Goal: Task Accomplishment & Management: Complete application form

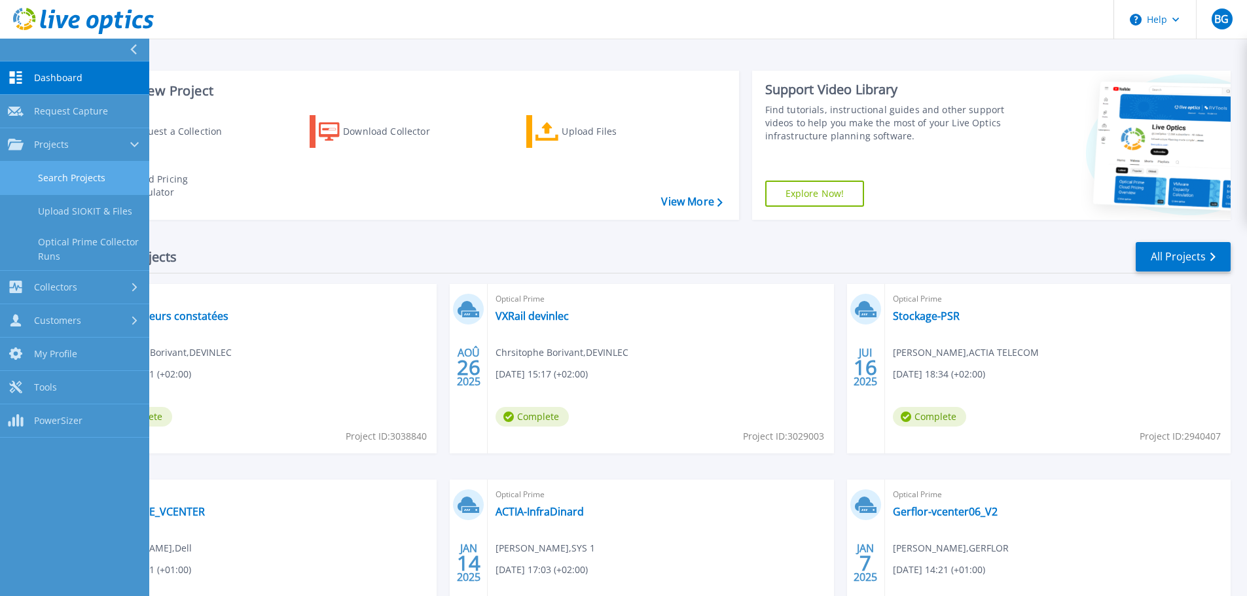
click at [64, 177] on link "Search Projects" at bounding box center [74, 178] width 149 height 33
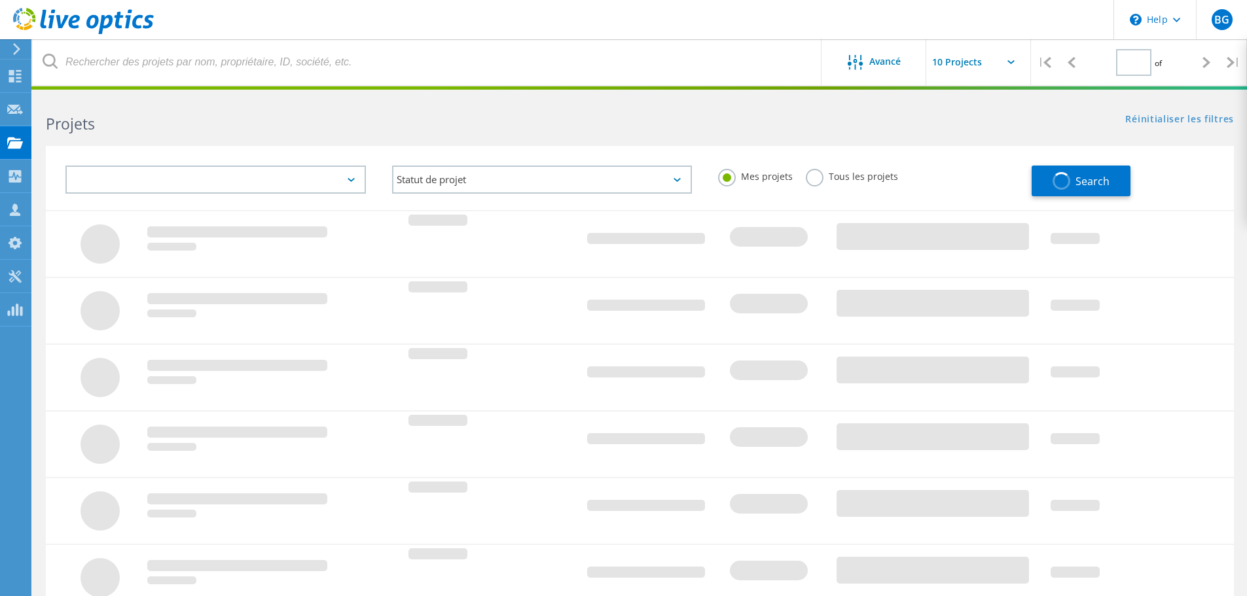
type input "1"
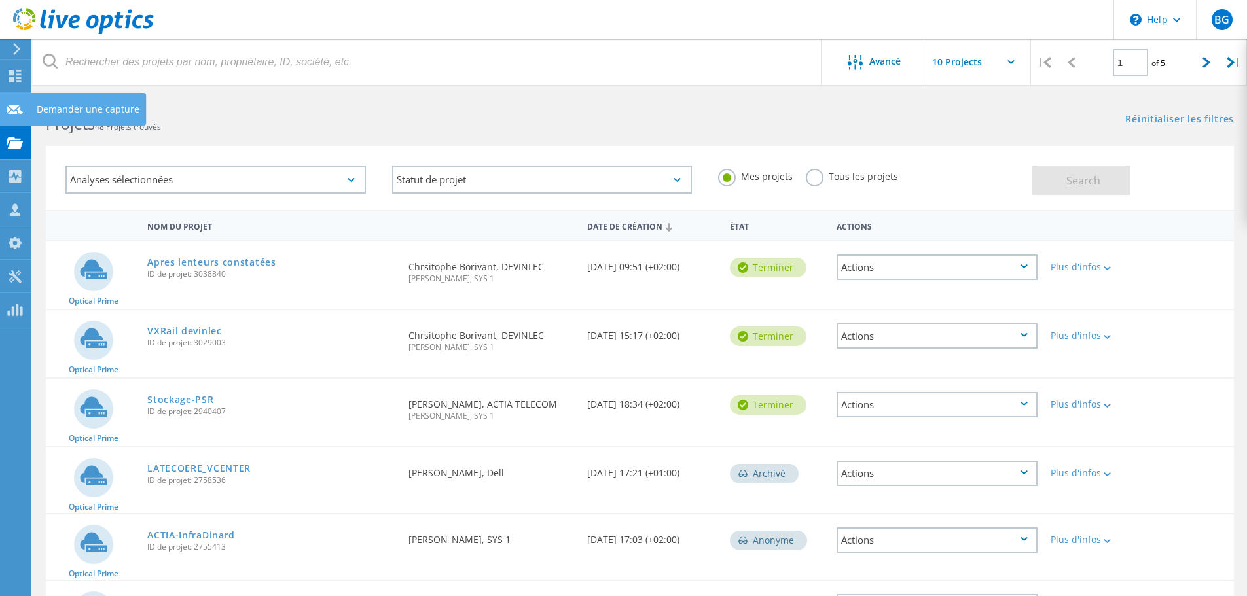
click at [12, 104] on icon at bounding box center [15, 109] width 16 height 12
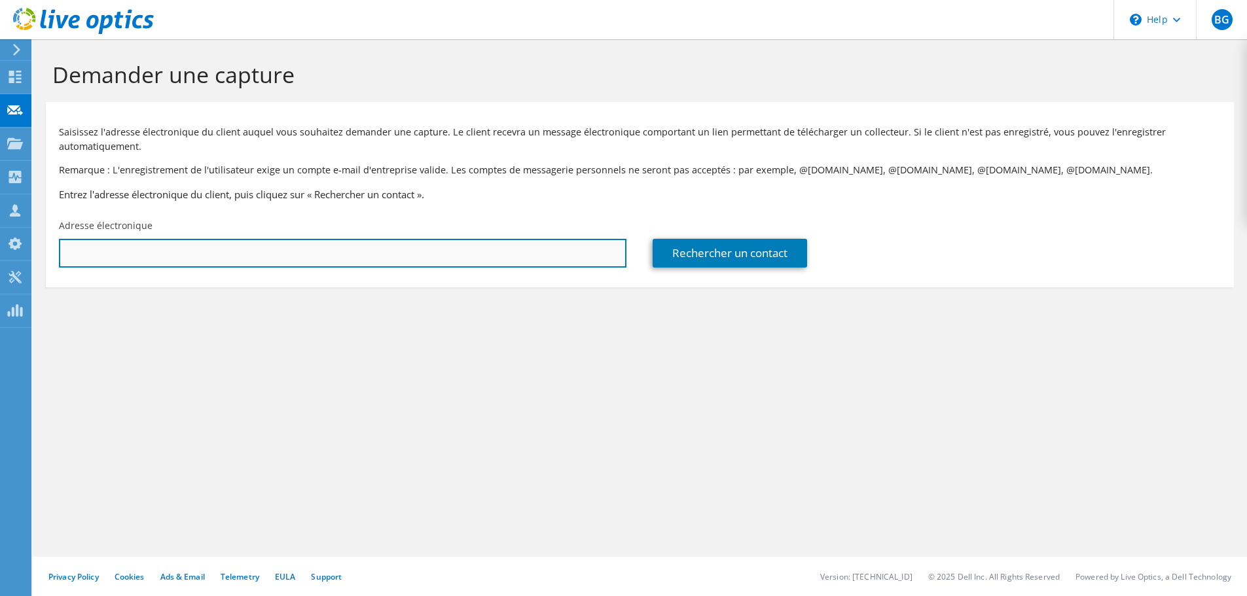
click at [321, 259] on input "text" at bounding box center [343, 253] width 568 height 29
click at [512, 262] on input "text" at bounding box center [343, 253] width 568 height 29
paste input "florent.sagnes@axlr.com"
type input "florent.sagnes@axlr.com"
click at [312, 255] on input "florent.sagnes@axlr.com" at bounding box center [343, 253] width 568 height 29
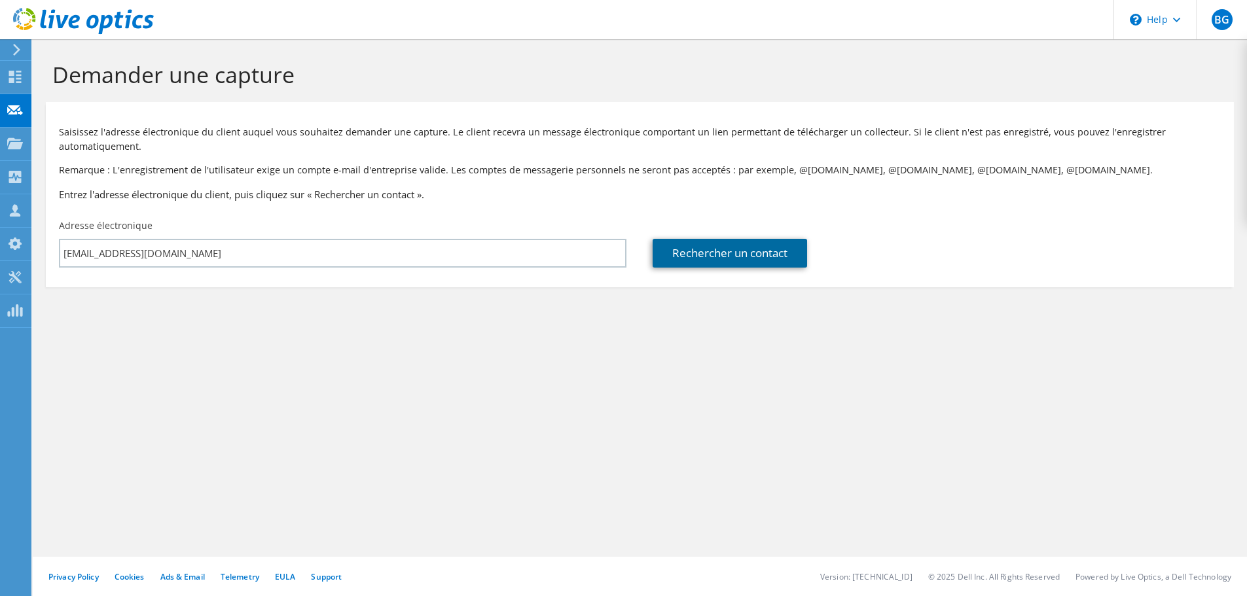
click at [705, 248] on link "Rechercher un contact" at bounding box center [730, 253] width 154 height 29
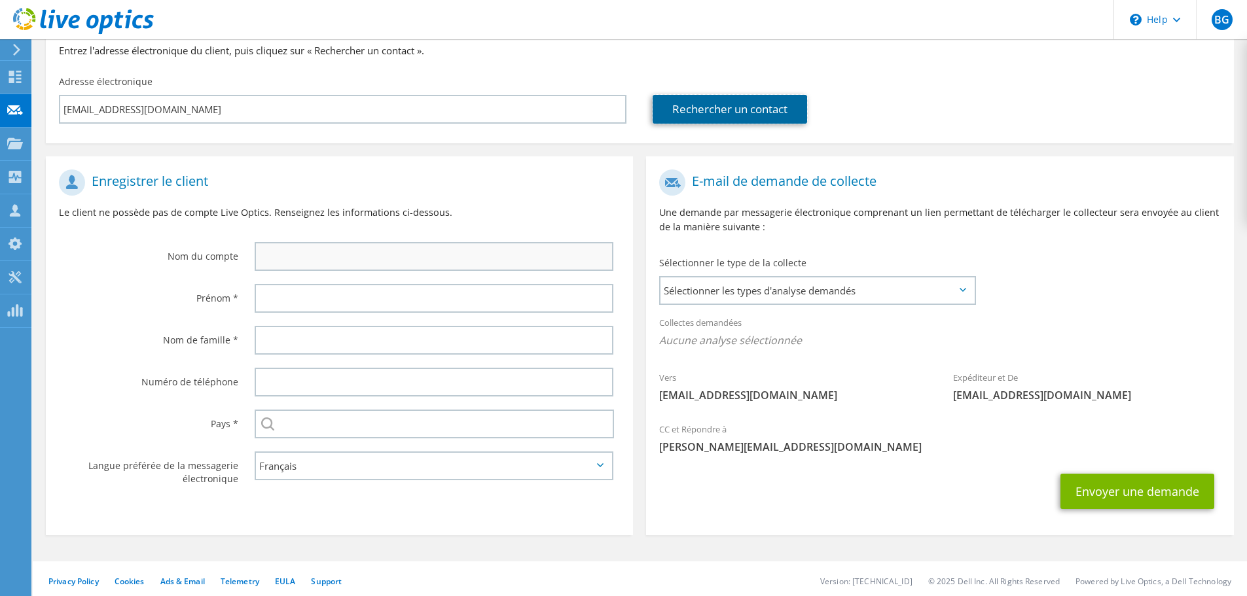
scroll to position [149, 0]
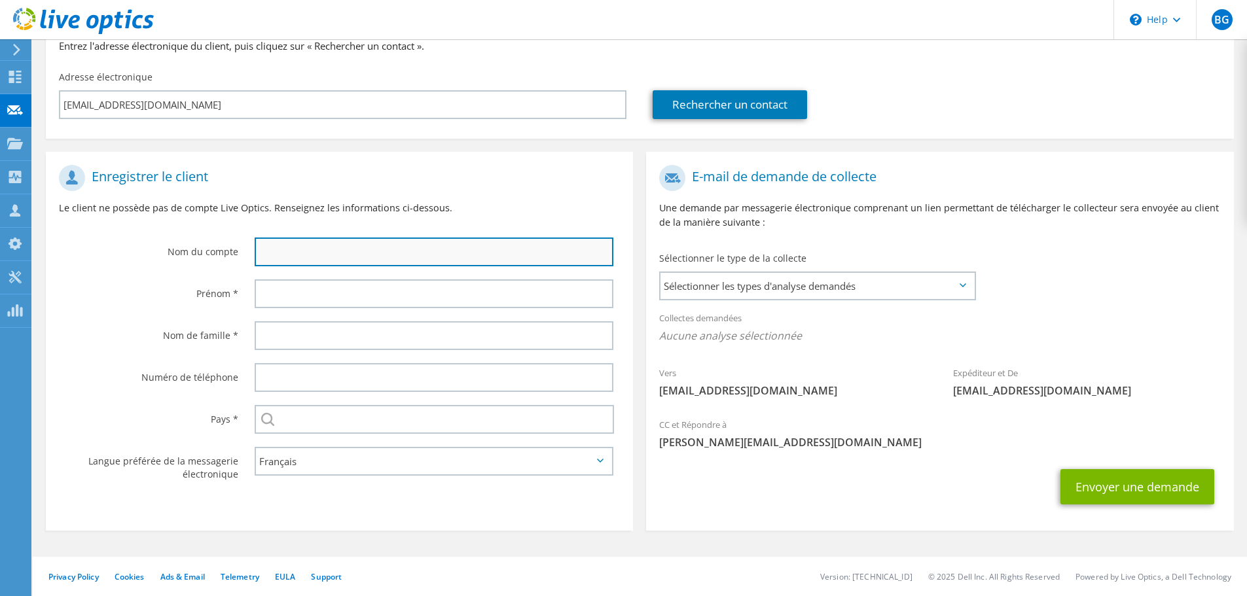
click at [346, 244] on input "text" at bounding box center [434, 252] width 359 height 29
type input "AXLR"
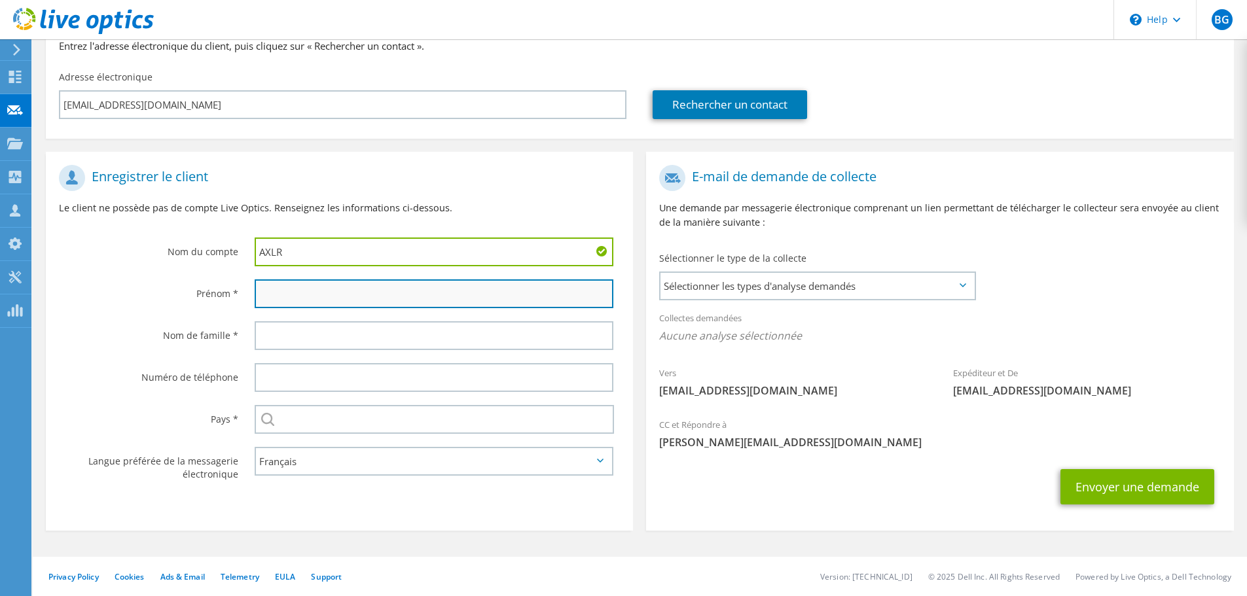
click at [376, 285] on input "text" at bounding box center [434, 294] width 359 height 29
type input "Florent"
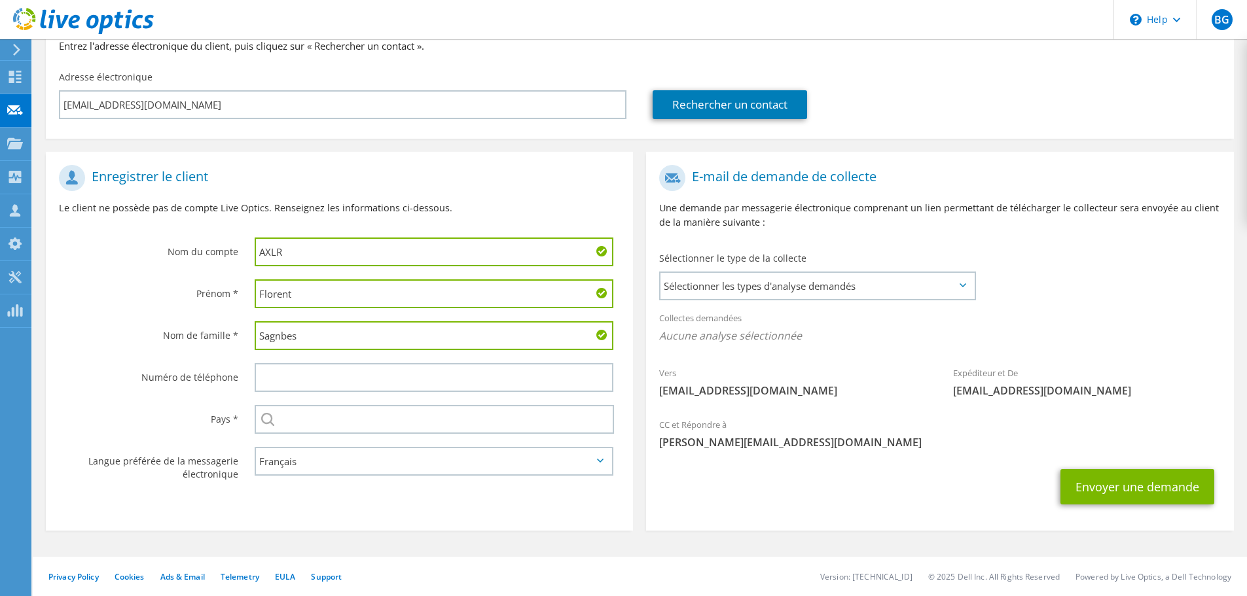
click at [289, 332] on input "Sagnbes" at bounding box center [434, 335] width 359 height 29
type input "Sagnes"
click at [335, 362] on div at bounding box center [437, 378] width 391 height 42
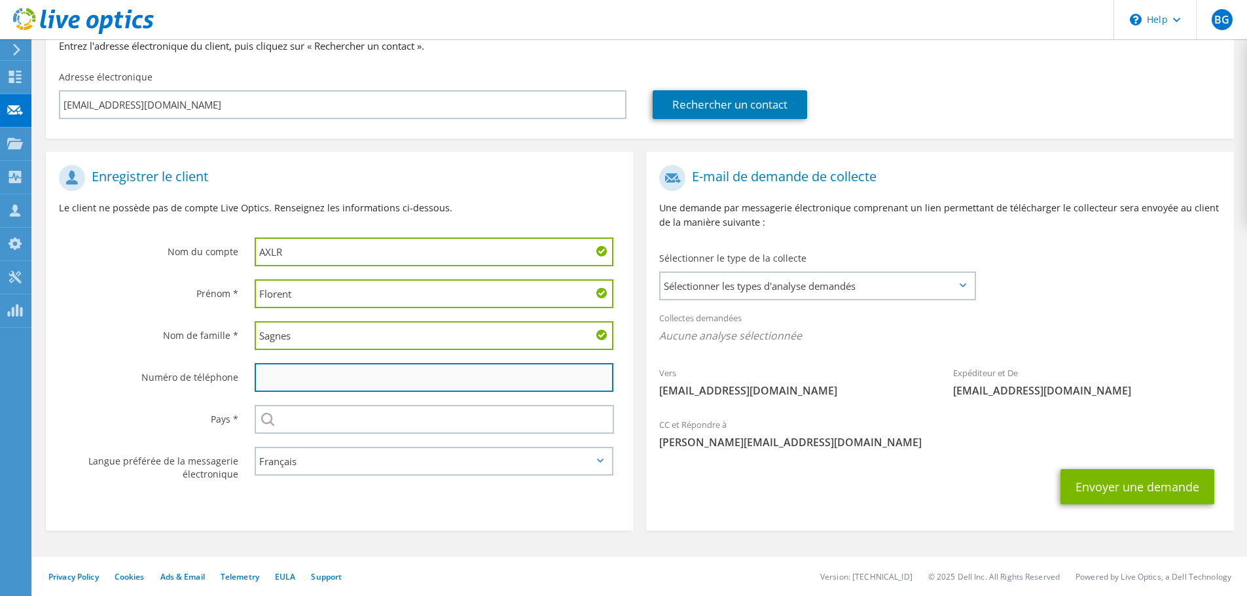
click at [335, 369] on input "text" at bounding box center [434, 377] width 359 height 29
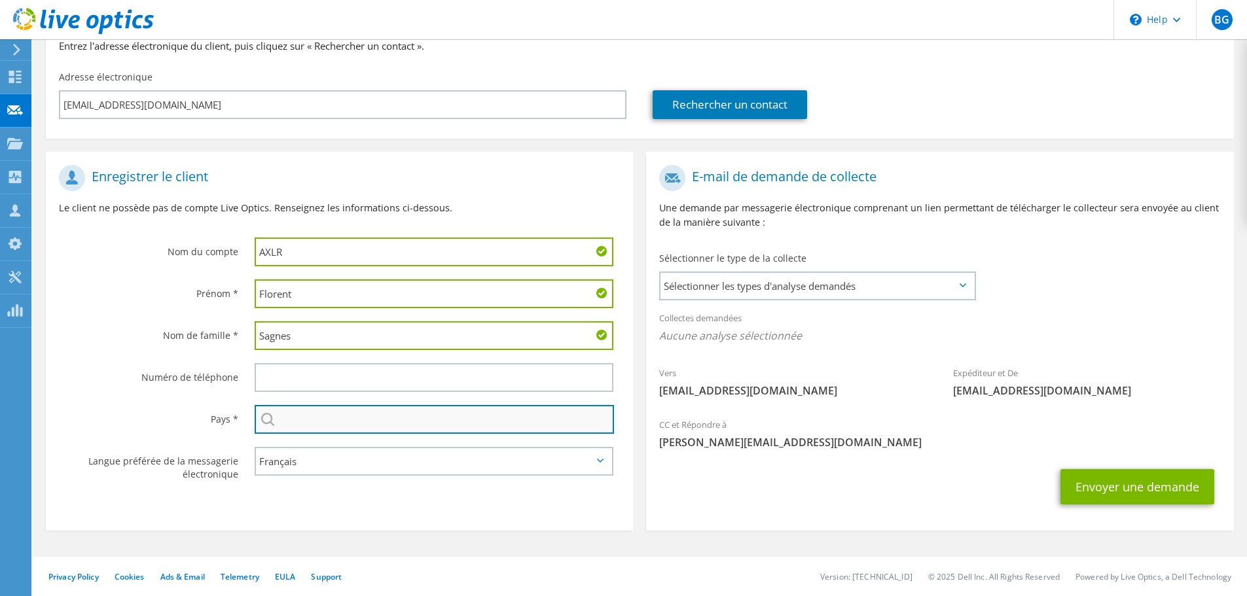
click at [295, 418] on input "text" at bounding box center [434, 419] width 359 height 29
type input "France"
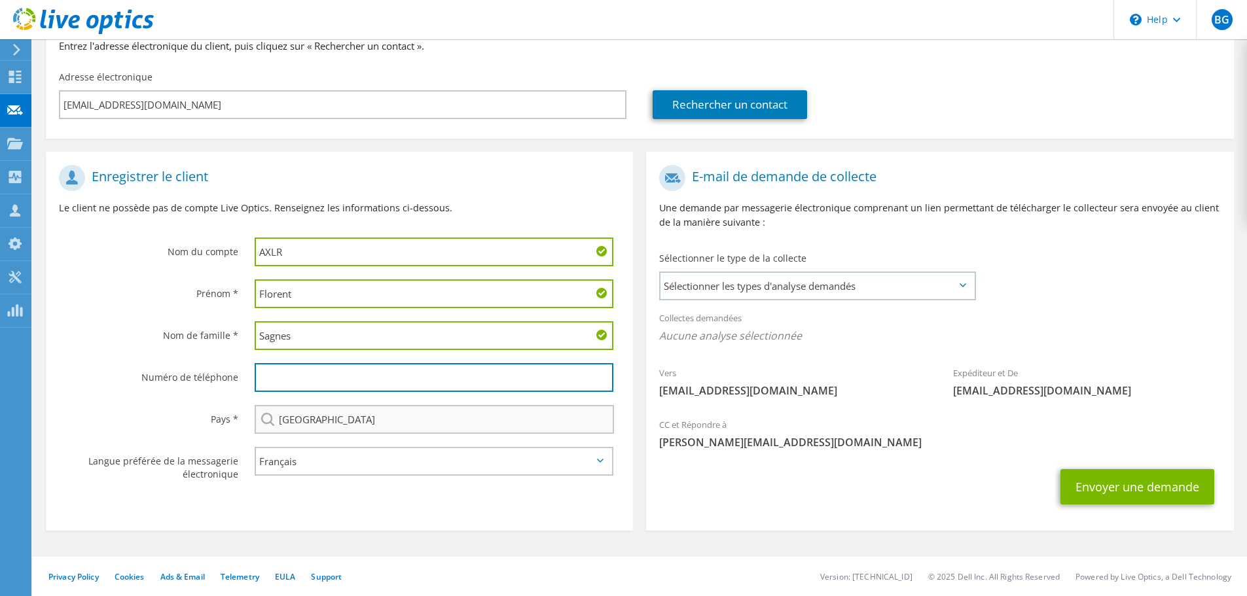
type input "0699635308"
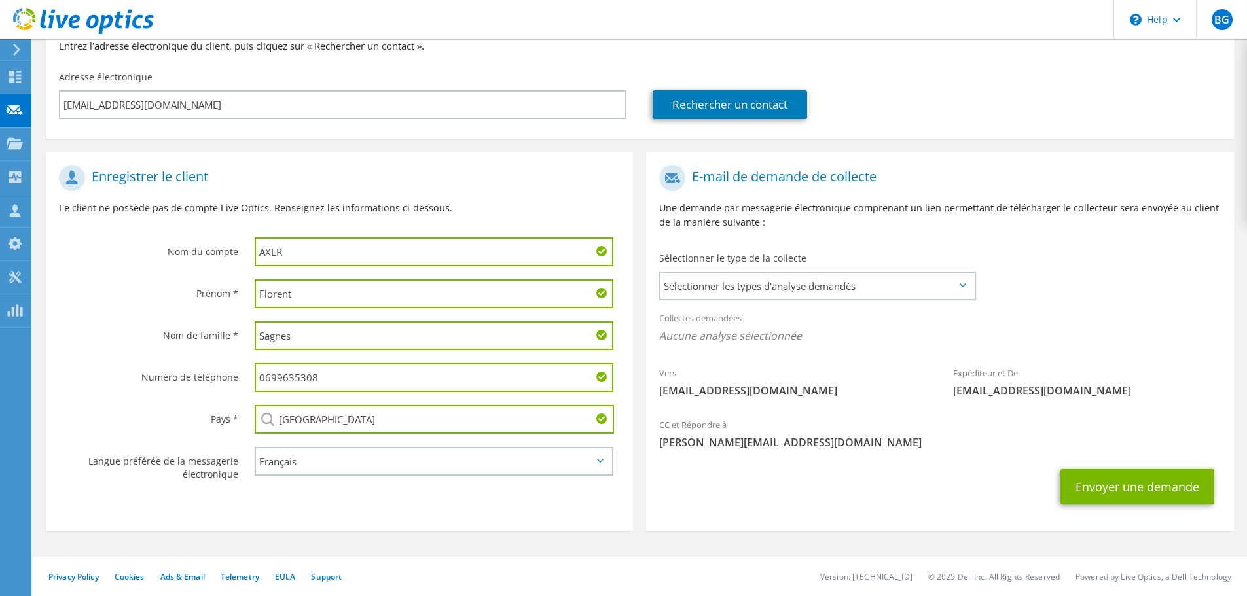
drag, startPoint x: 327, startPoint y: 383, endPoint x: 225, endPoint y: 382, distance: 102.8
click at [225, 382] on div "Numéro de téléphone 0699635308" at bounding box center [339, 378] width 587 height 42
click at [197, 408] on label "Pays *" at bounding box center [148, 415] width 179 height 21
click at [711, 285] on span "Sélectionner les types d'analyse demandés" at bounding box center [817, 286] width 314 height 26
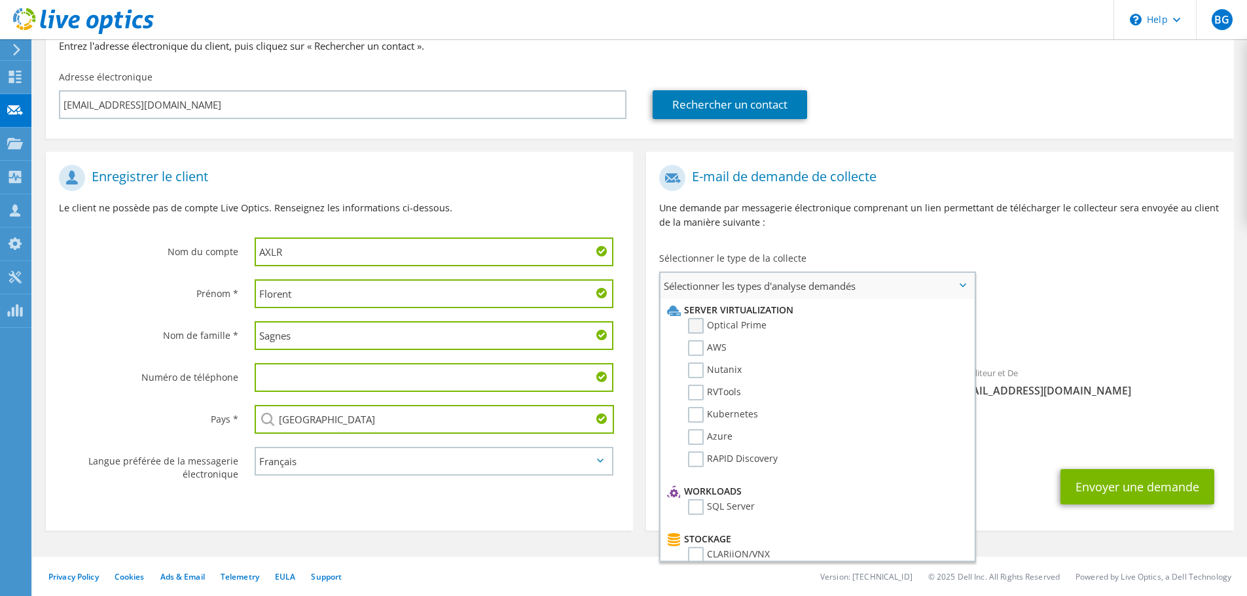
click at [731, 324] on label "Optical Prime" at bounding box center [727, 326] width 79 height 16
click at [0, 0] on input "Optical Prime" at bounding box center [0, 0] width 0 height 0
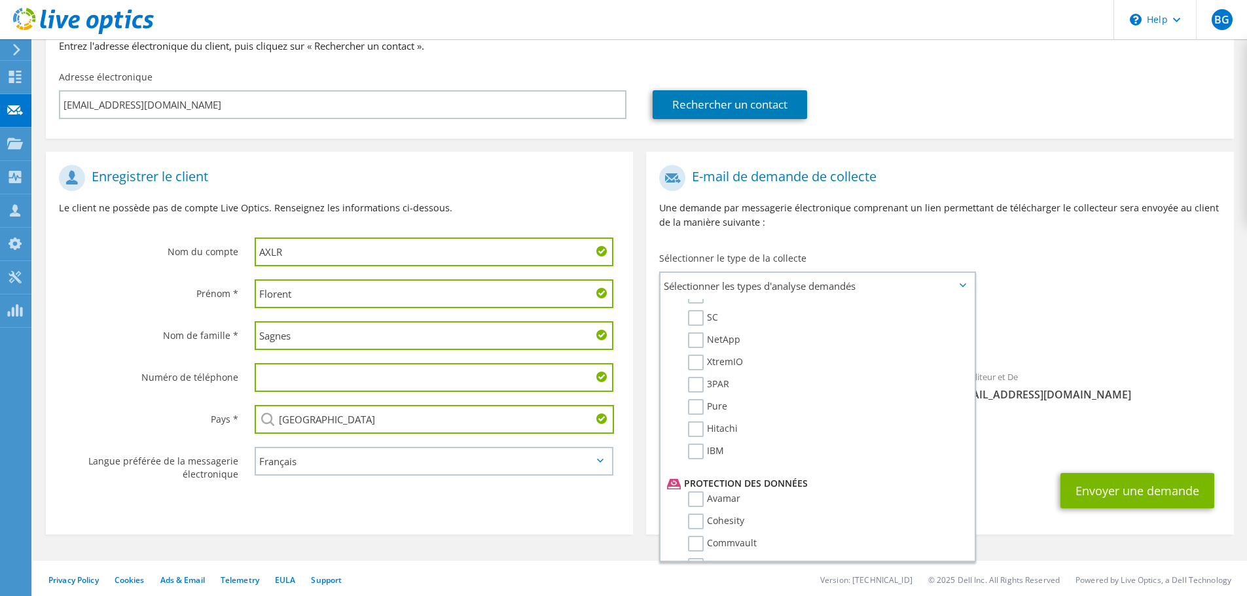
scroll to position [623, 0]
click at [1148, 264] on div "Vers florent.sagnes@axlr.com Expéditeur et De liveoptics@liveoptics.com" at bounding box center [939, 286] width 587 height 257
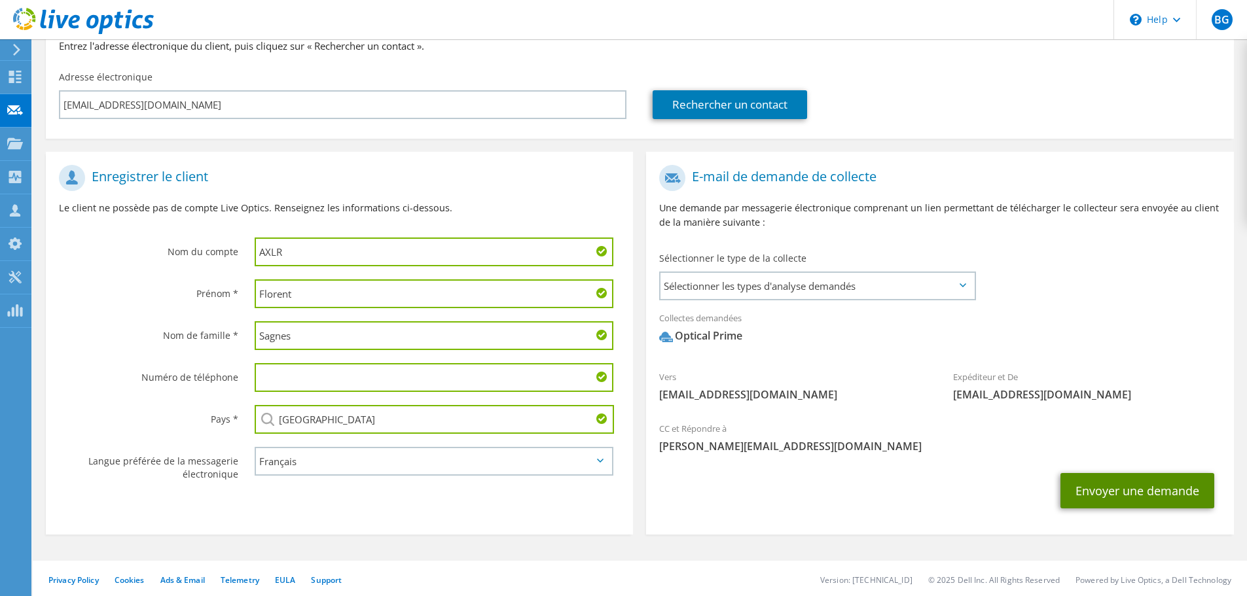
click at [1122, 499] on button "Envoyer une demande" at bounding box center [1137, 490] width 154 height 35
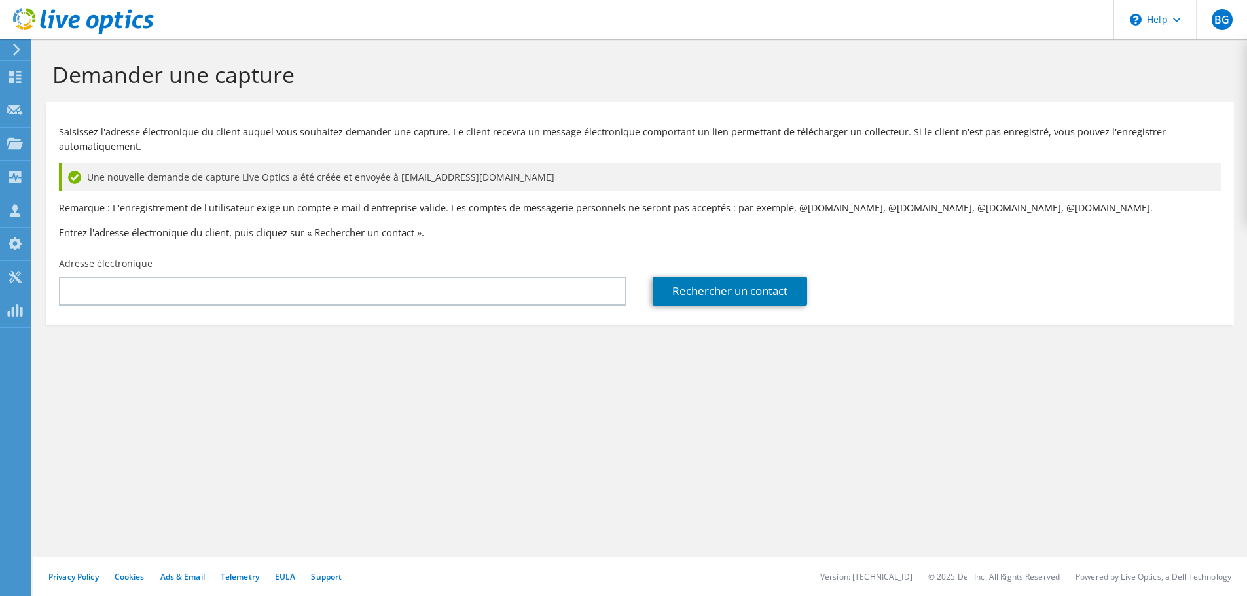
drag, startPoint x: 541, startPoint y: 414, endPoint x: 731, endPoint y: 516, distance: 215.3
click at [541, 414] on div "Demander une capture Saisissez l'adresse électronique du client auquel vous sou…" at bounding box center [640, 317] width 1214 height 557
